Goal: Information Seeking & Learning: Learn about a topic

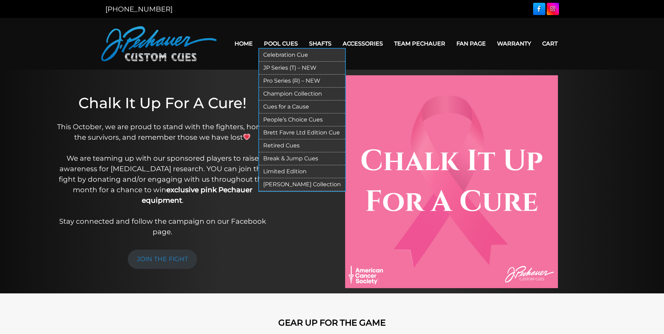
click at [276, 40] on link "Pool Cues" at bounding box center [280, 44] width 45 height 18
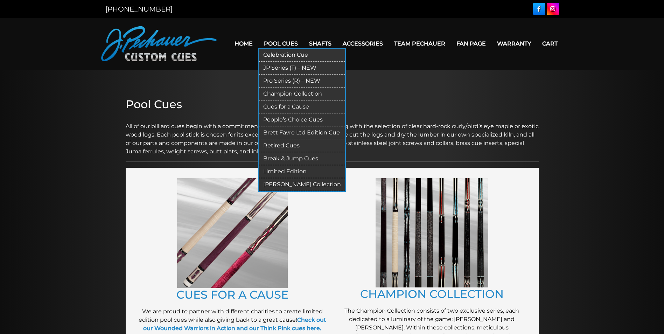
click at [287, 170] on link "Limited Edition" at bounding box center [302, 171] width 86 height 13
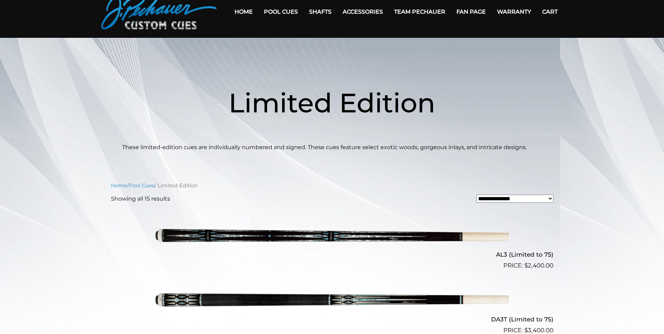
scroll to position [32, 0]
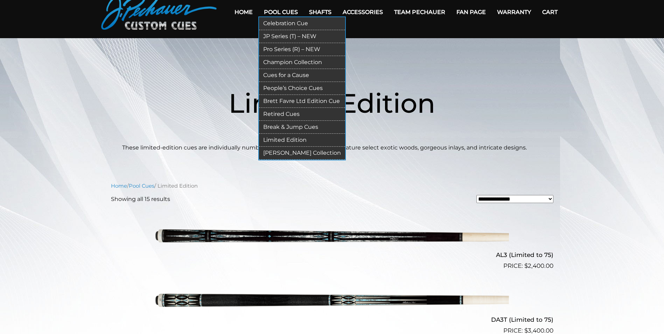
click at [287, 62] on link "Champion Collection" at bounding box center [302, 62] width 86 height 13
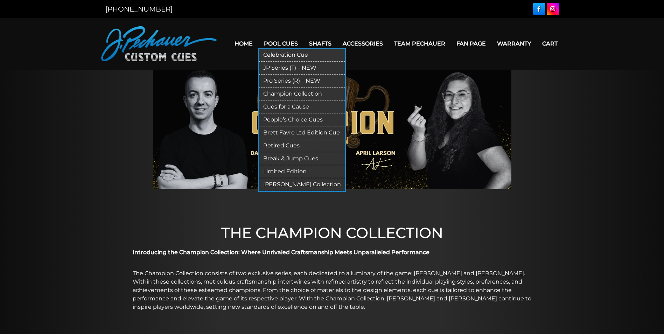
click at [284, 54] on link "Celebration Cue" at bounding box center [302, 55] width 86 height 13
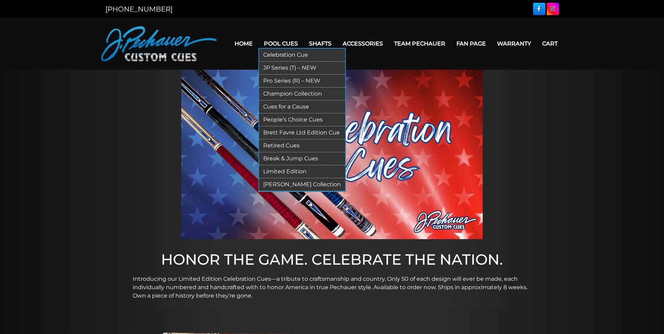
click at [279, 69] on link "JP Series (T) – NEW" at bounding box center [302, 68] width 86 height 13
click at [282, 144] on link "Retired Cues" at bounding box center [302, 145] width 86 height 13
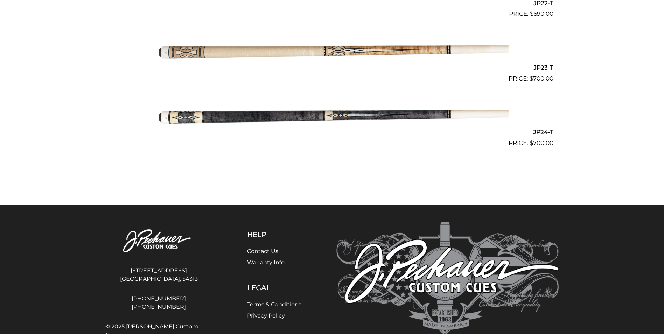
scroll to position [1656, 0]
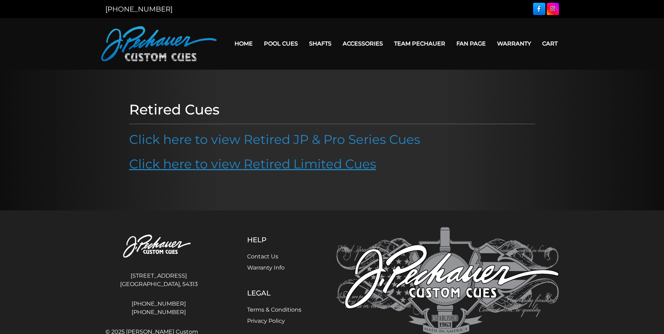
drag, startPoint x: 303, startPoint y: 164, endPoint x: 303, endPoint y: 160, distance: 3.5
click at [303, 163] on link "Click here to view Retired Limited Cues" at bounding box center [252, 163] width 247 height 15
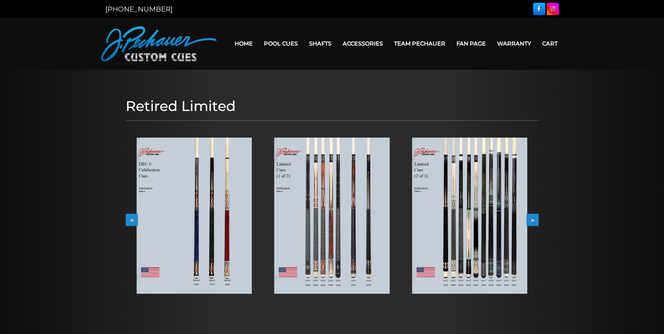
click at [467, 215] on img at bounding box center [469, 216] width 115 height 156
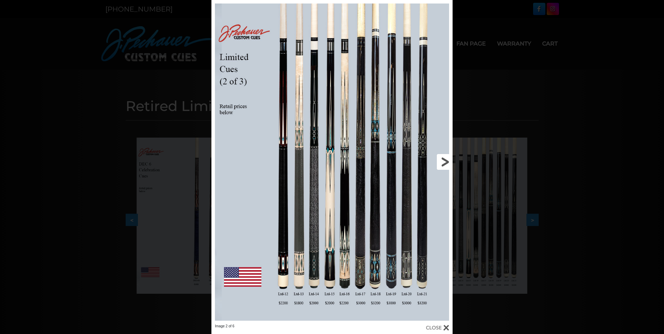
click at [444, 159] on link at bounding box center [398, 162] width 109 height 324
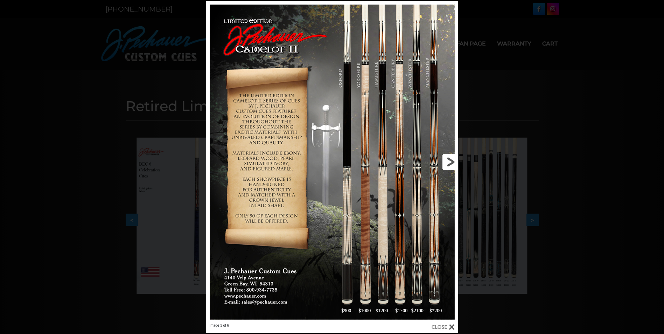
click at [444, 159] on link at bounding box center [401, 162] width 113 height 322
